Goal: Task Accomplishment & Management: Manage account settings

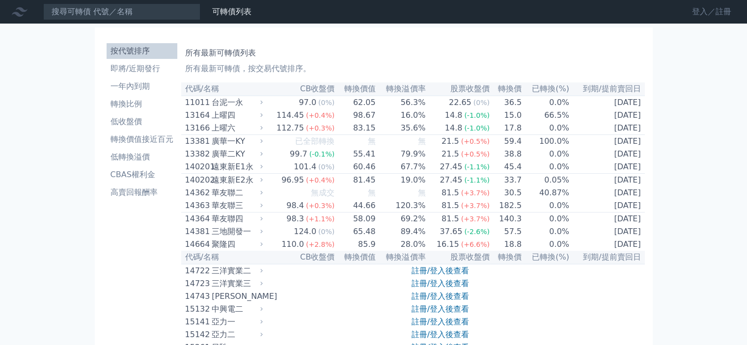
click at [706, 4] on link "登入／註冊" at bounding box center [711, 12] width 55 height 16
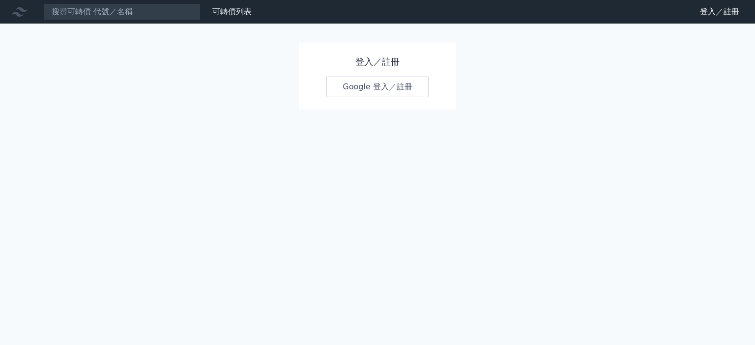
click at [373, 85] on link "Google 登入／註冊" at bounding box center [377, 87] width 102 height 21
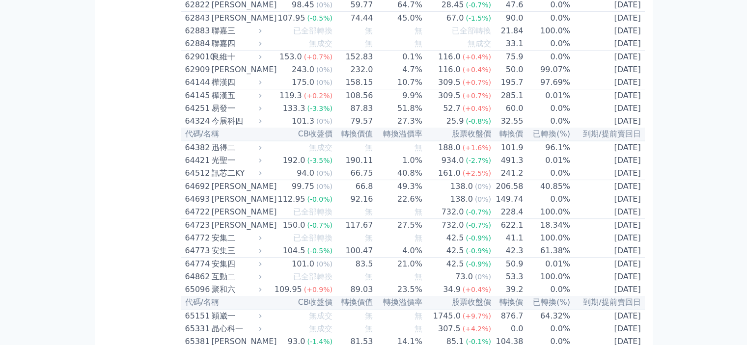
scroll to position [4205, 0]
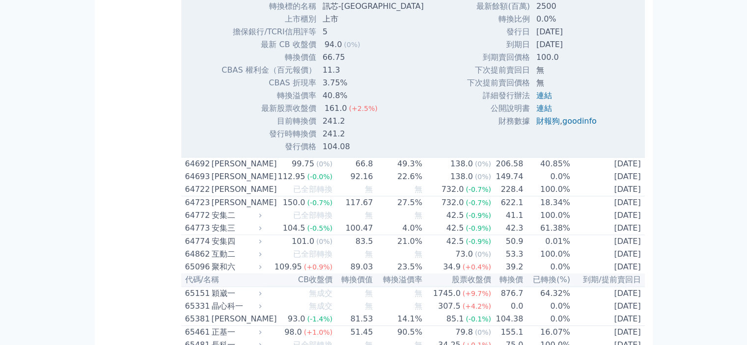
scroll to position [4353, 0]
